Goal: Information Seeking & Learning: Learn about a topic

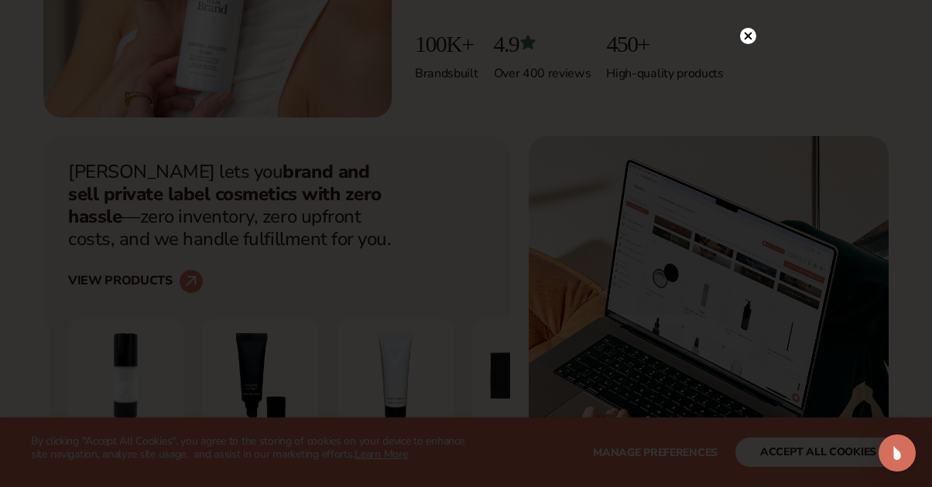
scroll to position [416, 0]
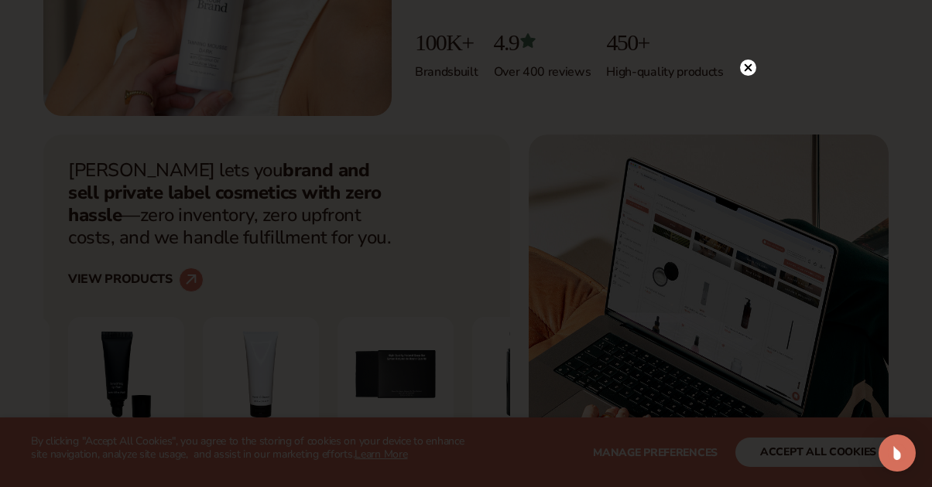
click at [747, 72] on circle at bounding box center [748, 68] width 16 height 16
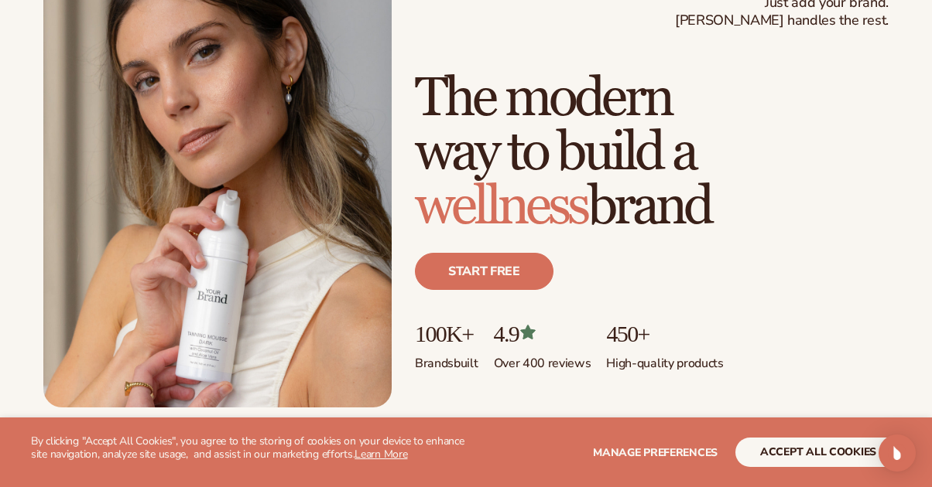
scroll to position [0, 0]
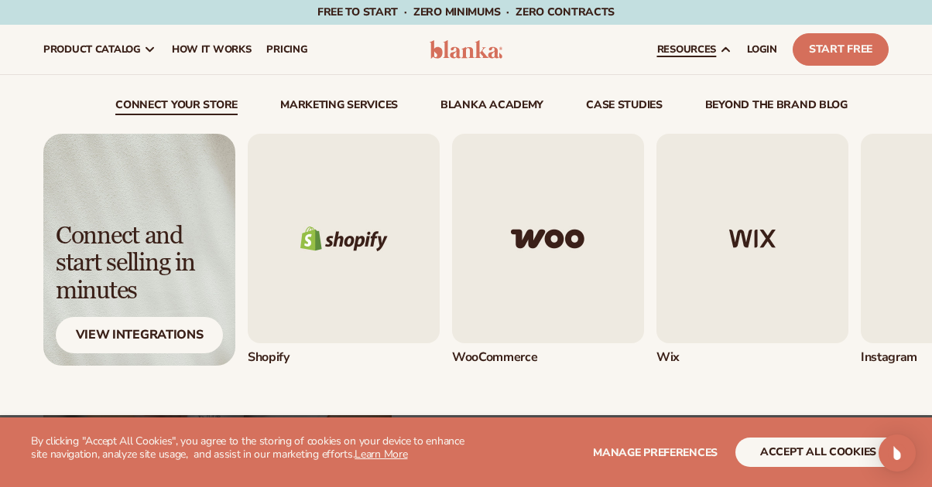
click at [714, 61] on link "resources" at bounding box center [694, 50] width 90 height 50
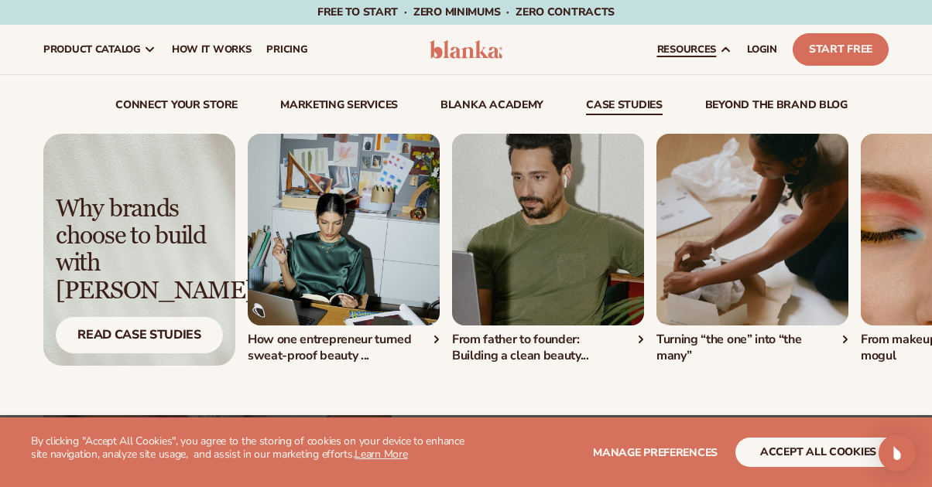
scroll to position [6, 0]
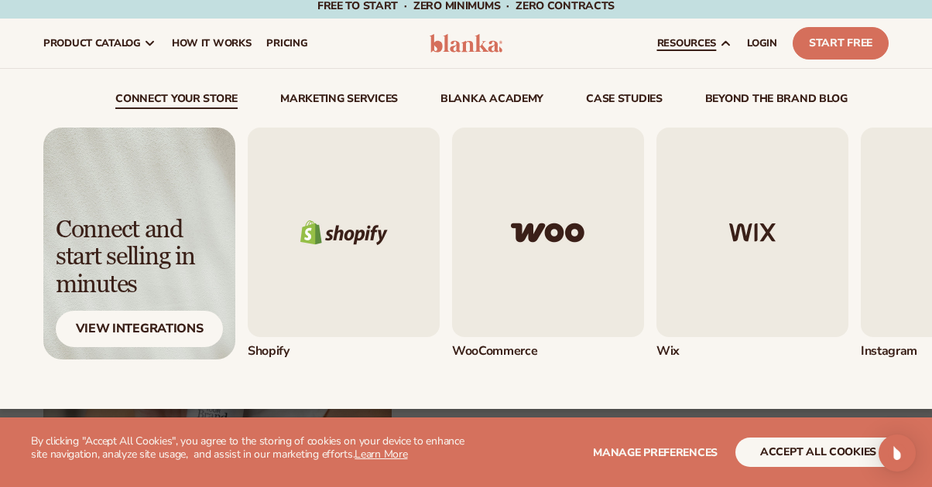
click at [696, 41] on span "resources" at bounding box center [686, 43] width 59 height 12
click at [696, 38] on span "resources" at bounding box center [686, 43] width 59 height 12
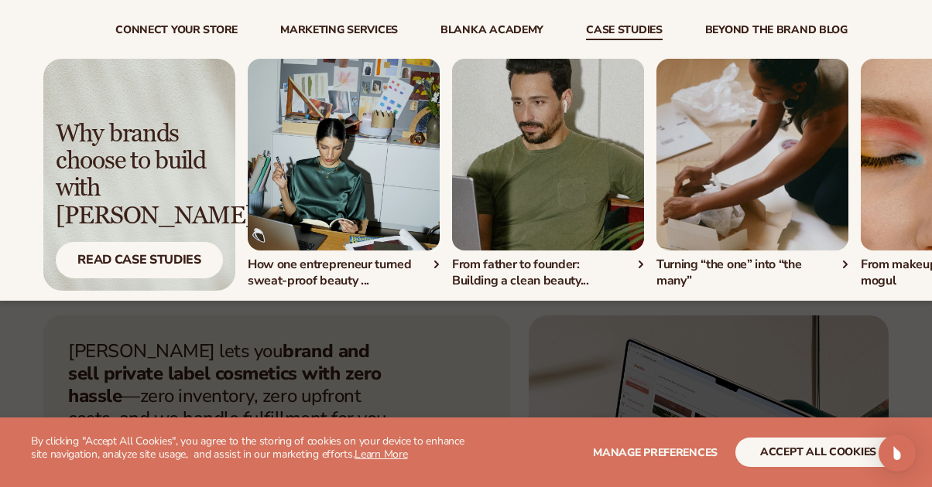
scroll to position [39, 0]
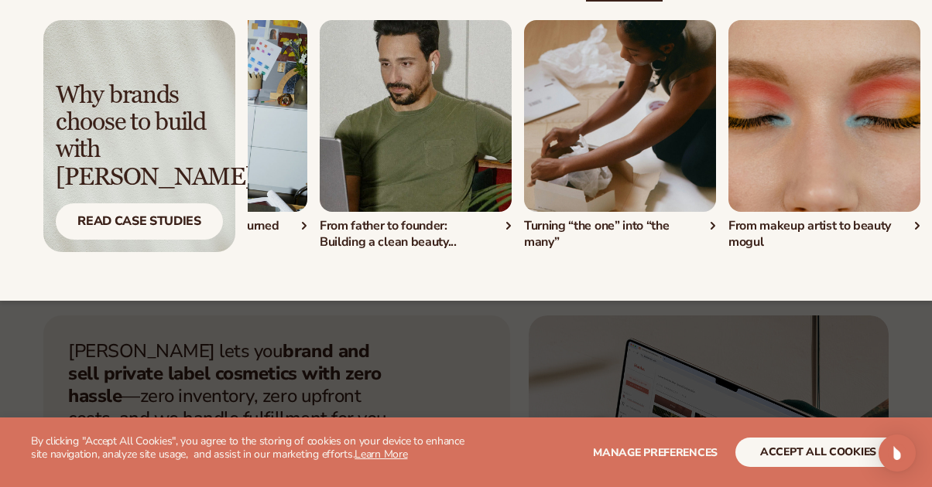
click at [424, 159] on img "2 / 4" at bounding box center [416, 116] width 192 height 192
